Goal: Check status: Check status

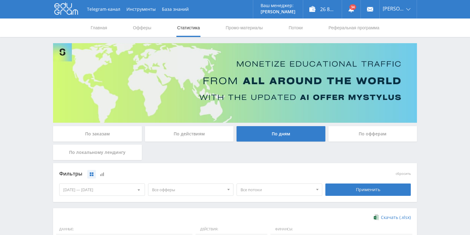
scroll to position [148, 0]
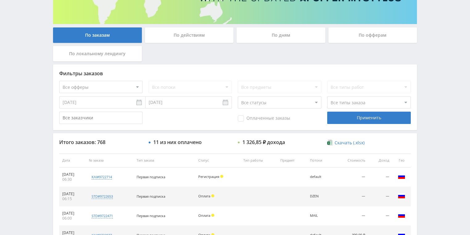
click at [178, 32] on div "По действиям" at bounding box center [189, 34] width 89 height 15
click at [0, 0] on input "По действиям" at bounding box center [0, 0] width 0 height 0
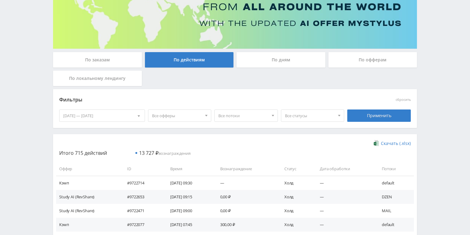
click at [260, 57] on div "По дням" at bounding box center [281, 59] width 89 height 15
click at [0, 0] on input "По дням" at bounding box center [0, 0] width 0 height 0
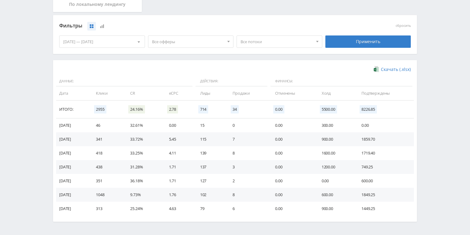
scroll to position [168, 0]
